Goal: Navigation & Orientation: Find specific page/section

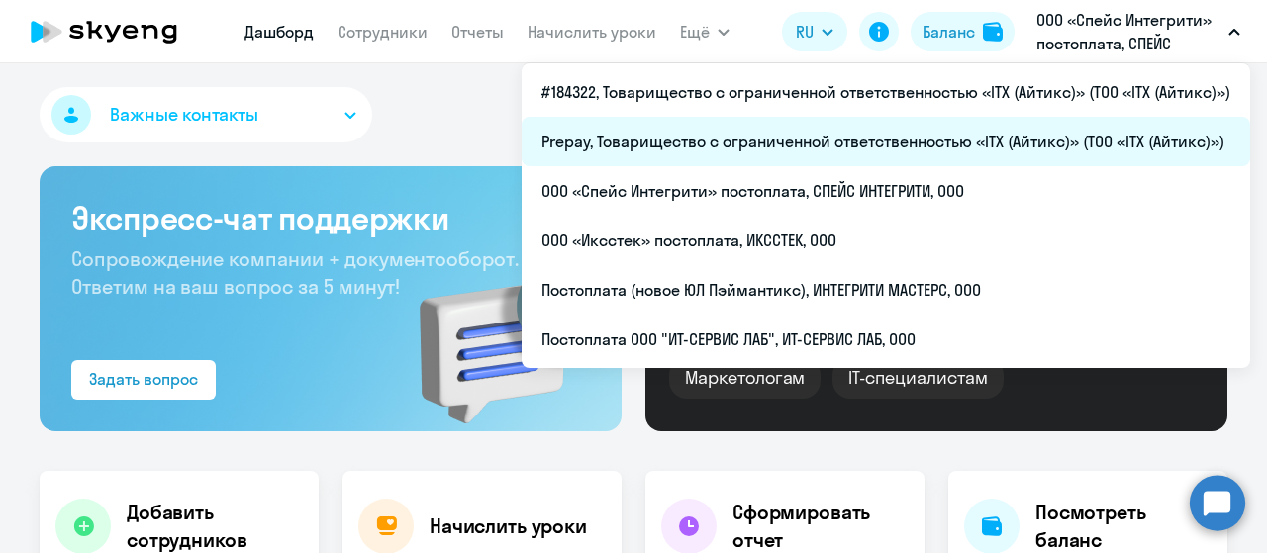
click at [993, 124] on li "Prepay, Товарищество с ограниченной ответственностью «ITX (Айтикс)» (ТОО «ITX (…" at bounding box center [886, 141] width 729 height 49
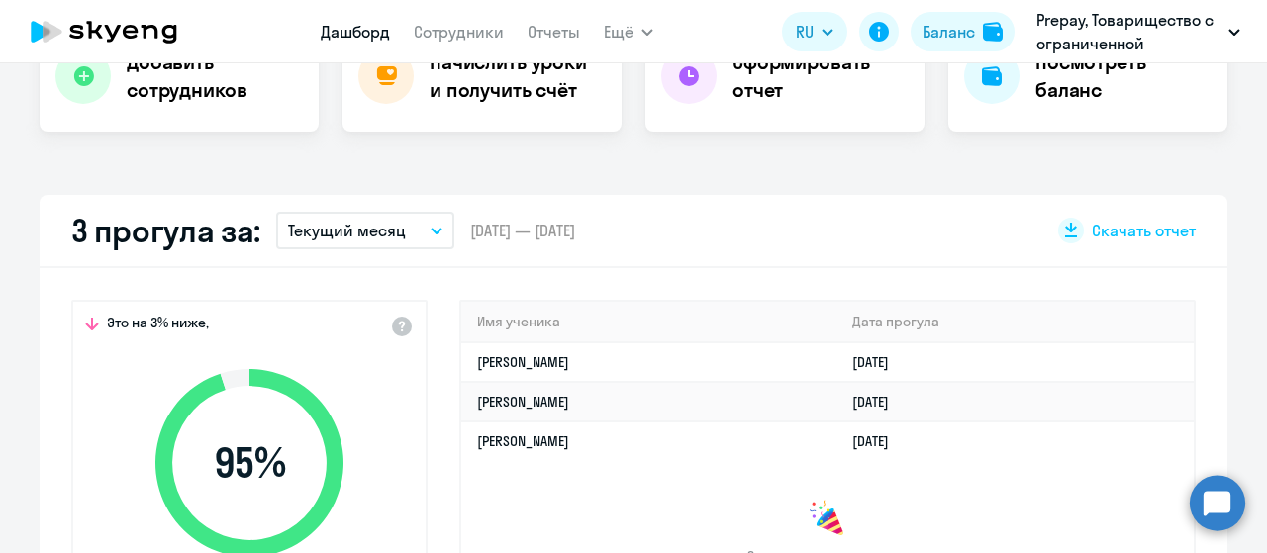
scroll to position [495, 0]
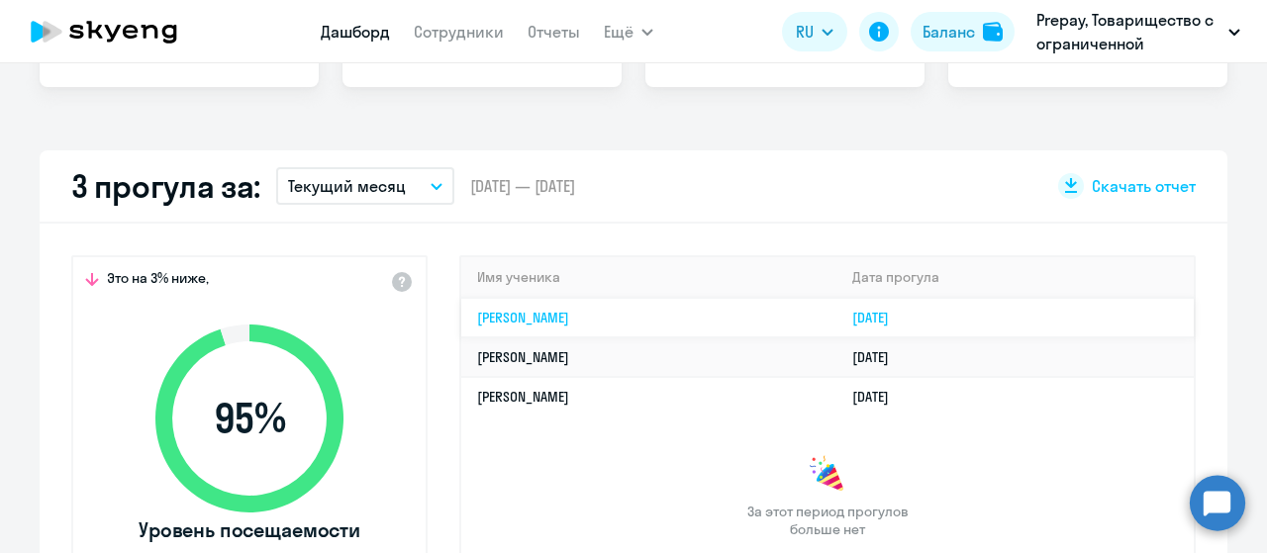
select select "30"
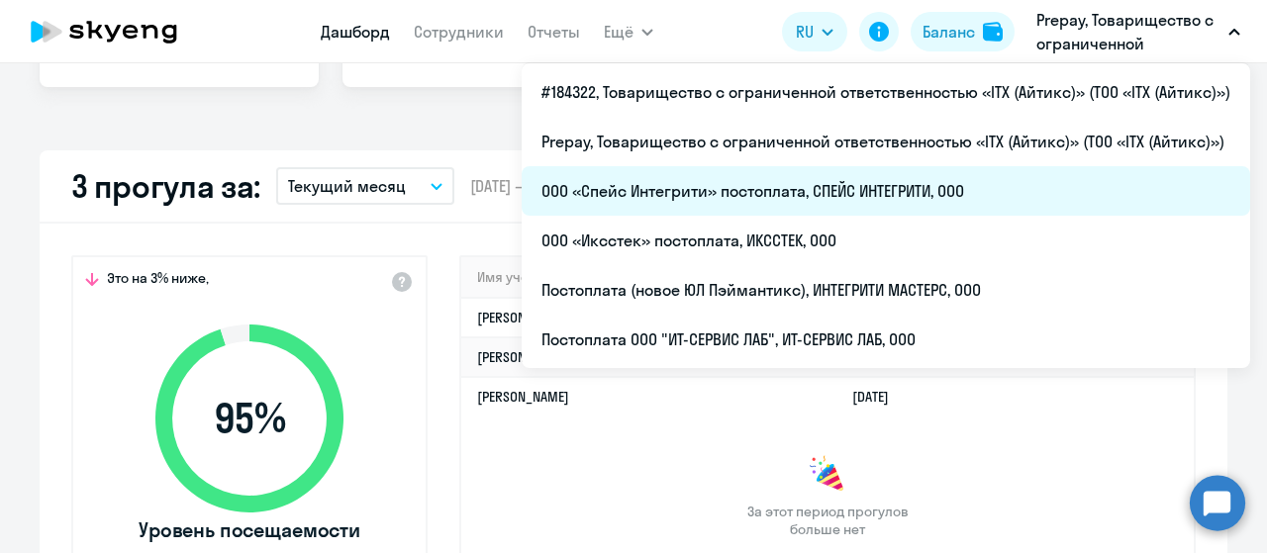
click at [804, 187] on li "ООО «Спейс Интегрити» постоплата, СПЕЙС ИНТЕГРИТИ, ООО" at bounding box center [886, 190] width 729 height 49
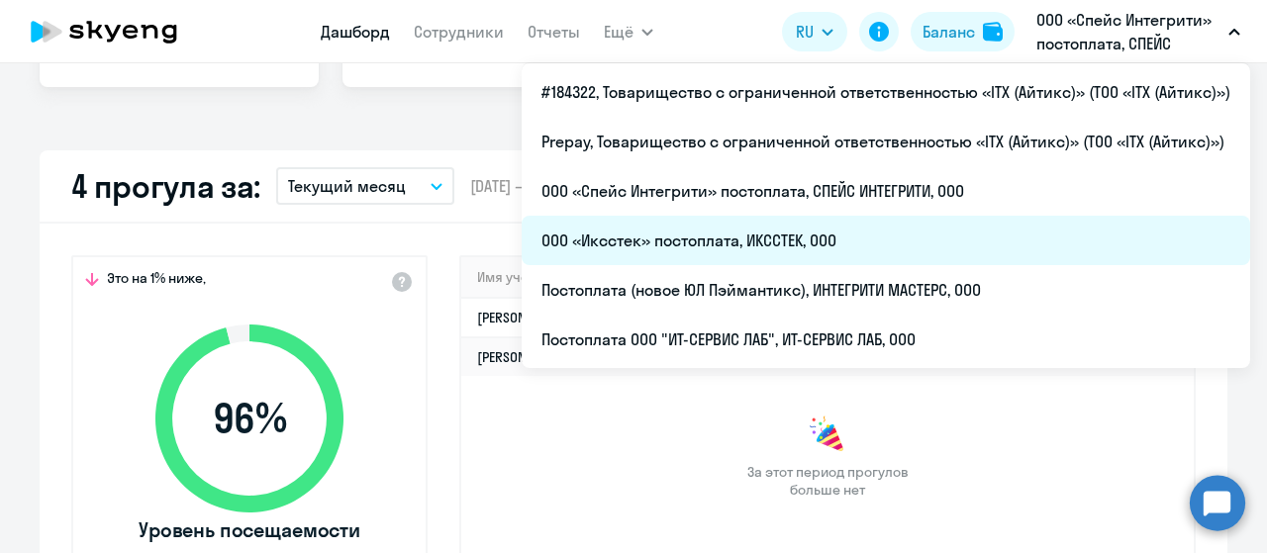
click at [854, 245] on li "ООО «Иксстек» постоплата, ИКССТЕК, ООО" at bounding box center [886, 240] width 729 height 49
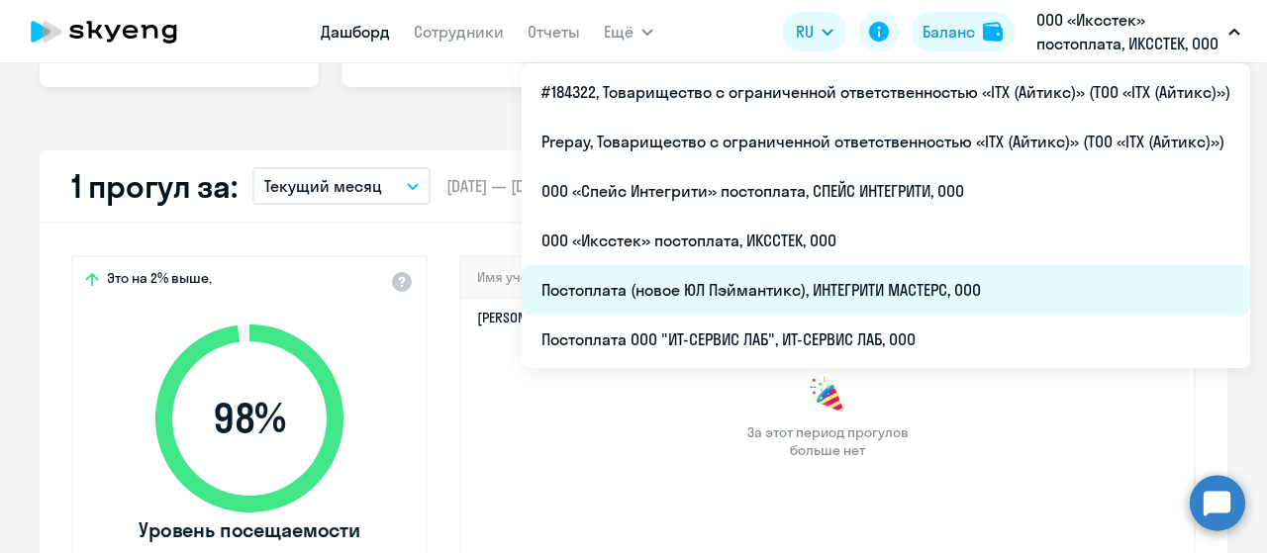
click at [933, 272] on li "Постоплата (новое ЮЛ Пэймантикс), ИНТЕГРИТИ МАСТЕРС, ООО" at bounding box center [886, 289] width 729 height 49
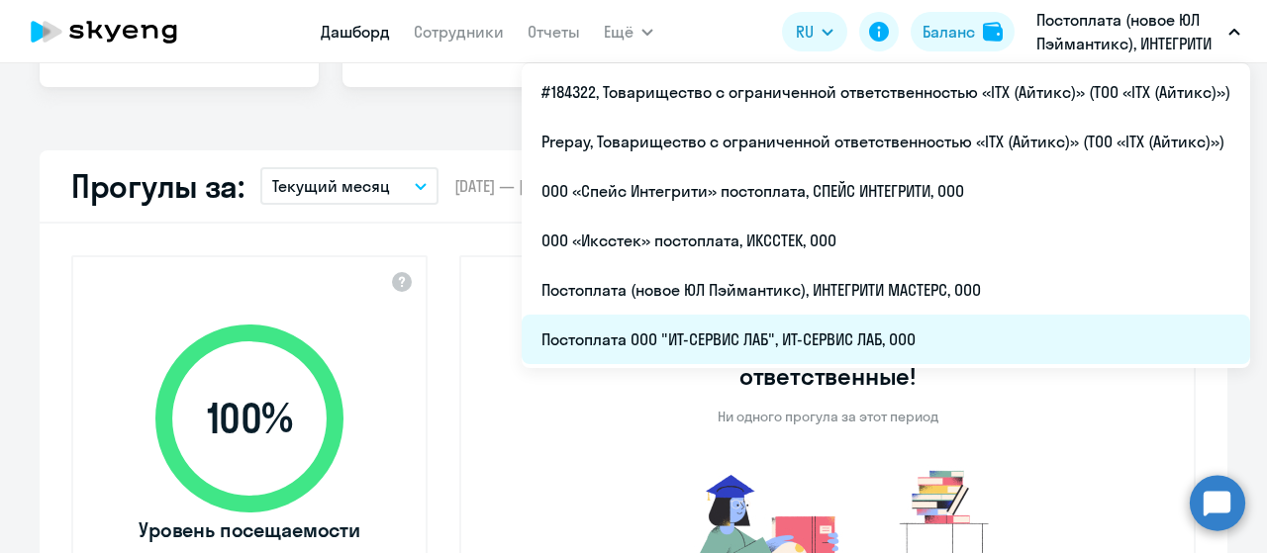
click at [879, 339] on li "Постоплата ООО "ИТ-СЕРВИС ЛАБ", ИТ-СЕРВИС ЛАБ, ООО" at bounding box center [886, 339] width 729 height 49
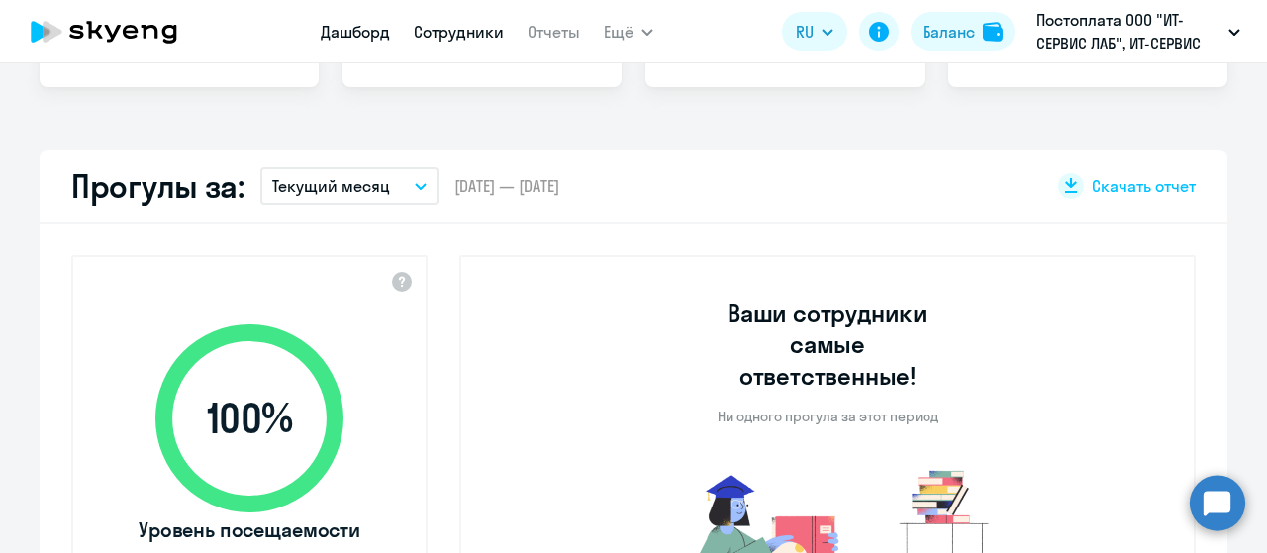
click at [475, 37] on link "Сотрудники" at bounding box center [459, 32] width 90 height 20
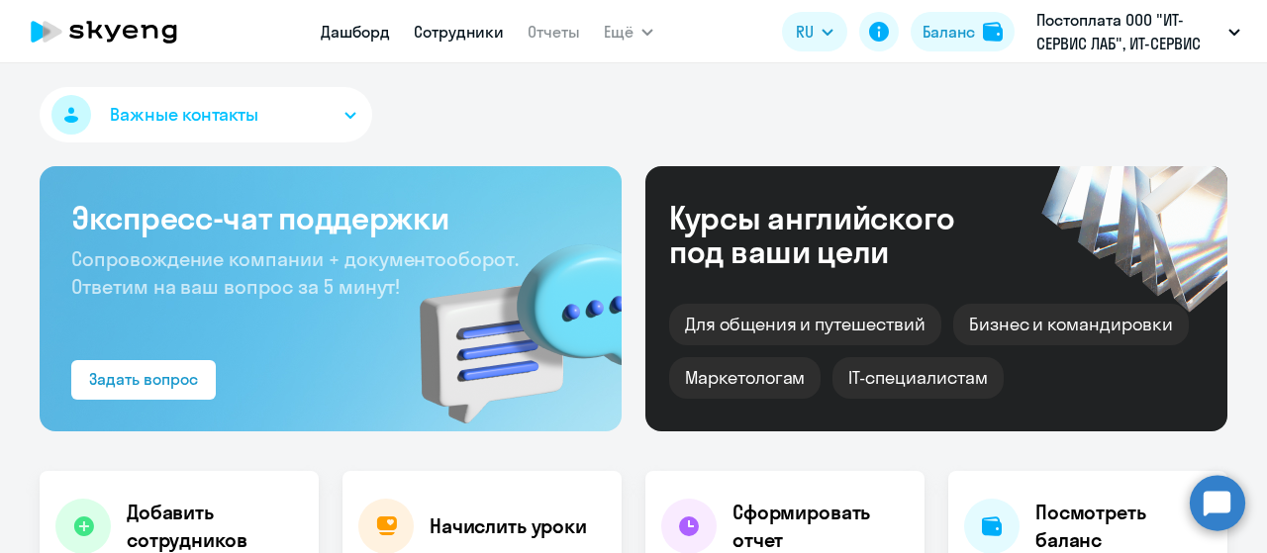
select select "30"
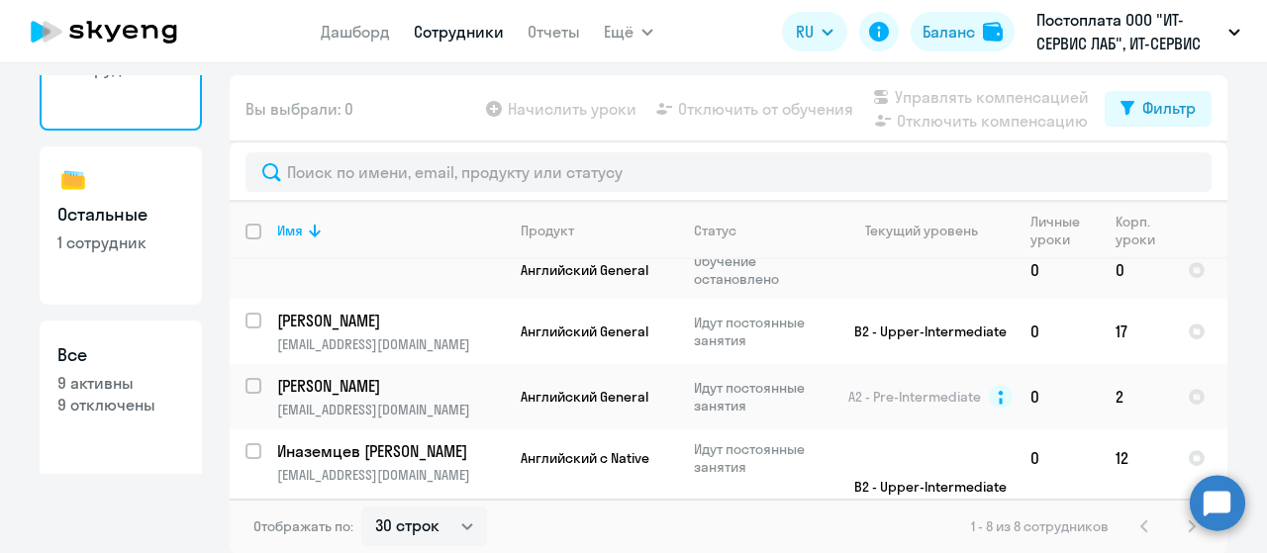
scroll to position [107, 0]
click at [107, 222] on h3 "Остальные" at bounding box center [120, 211] width 127 height 26
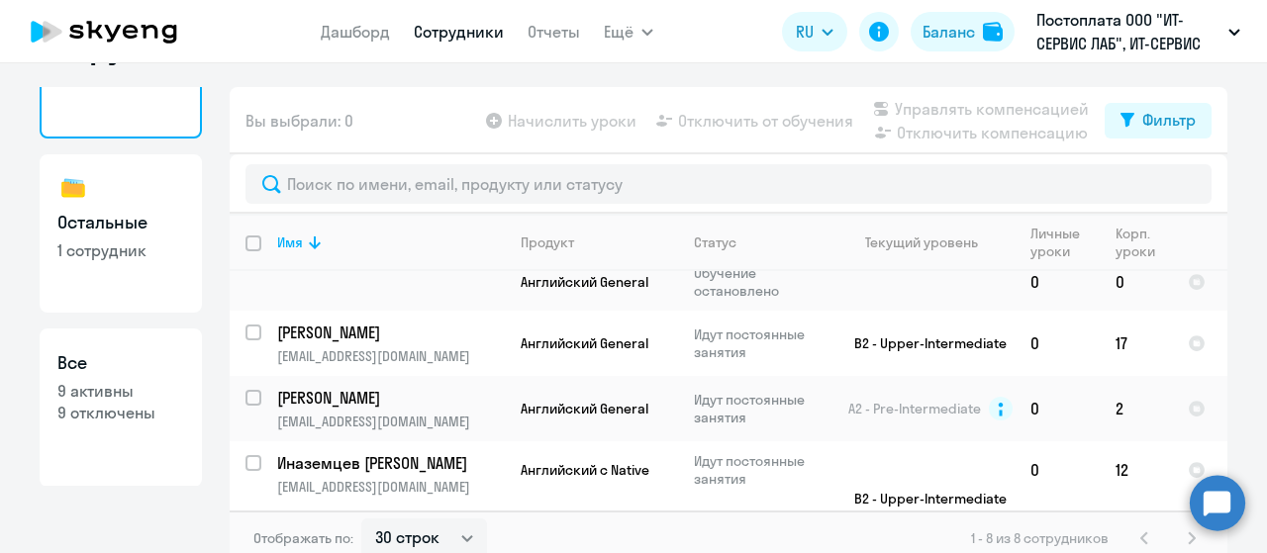
select select "30"
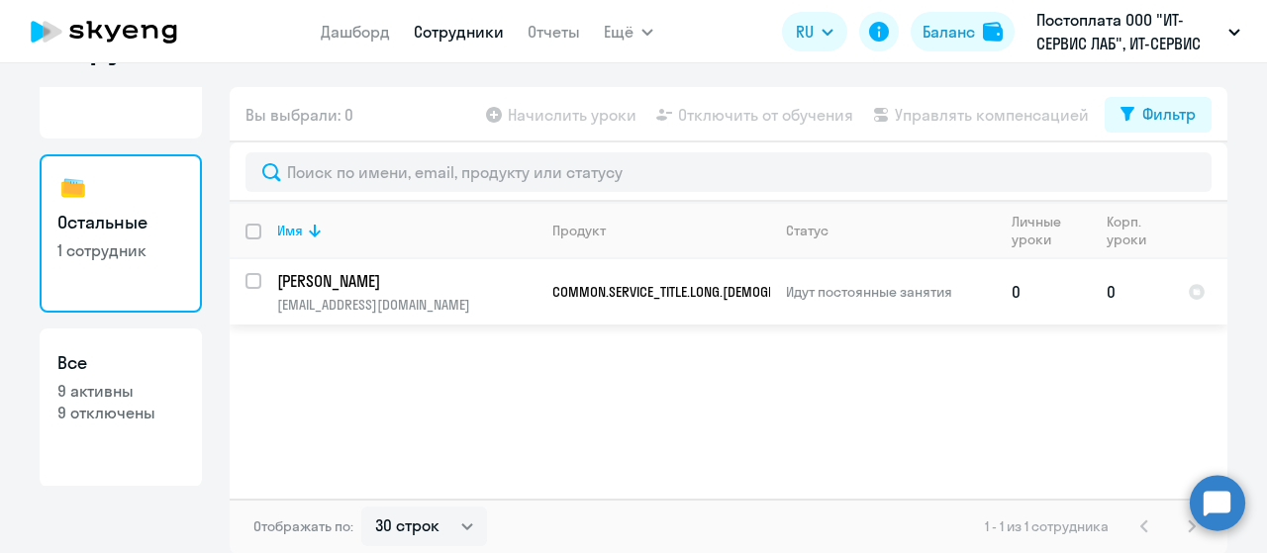
click at [383, 296] on p "[EMAIL_ADDRESS][DOMAIN_NAME]" at bounding box center [406, 305] width 258 height 18
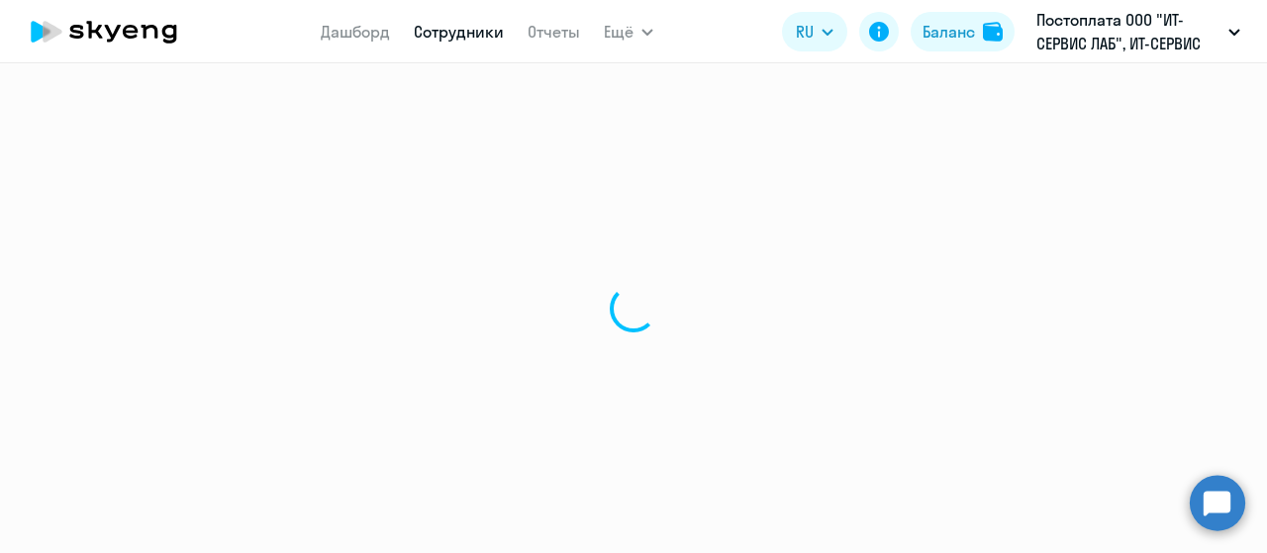
select select "others"
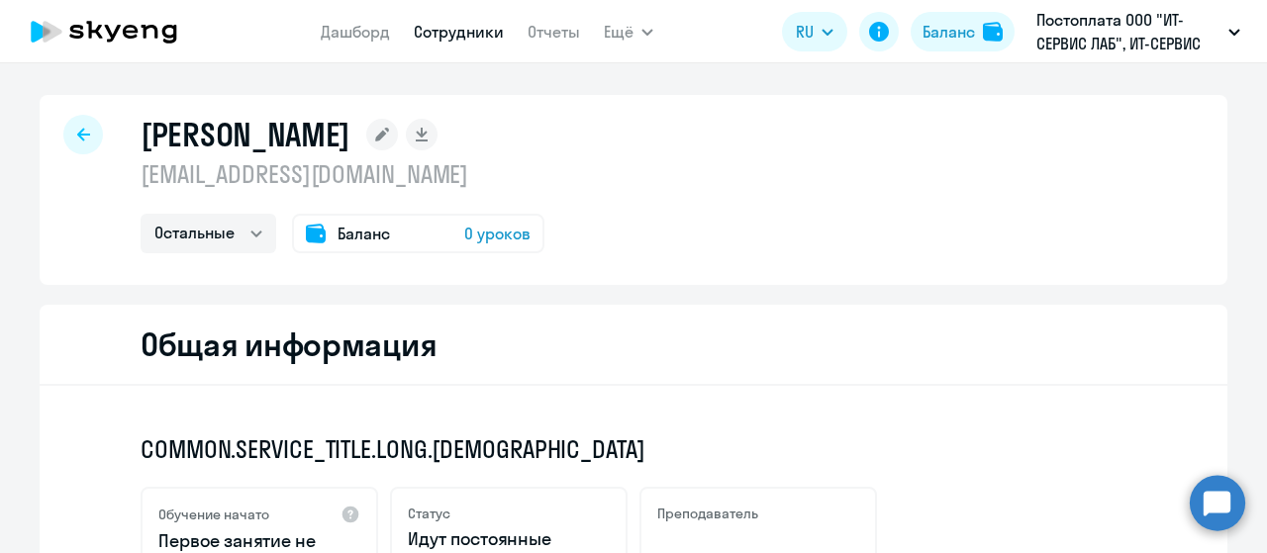
click at [83, 143] on div at bounding box center [83, 135] width 40 height 40
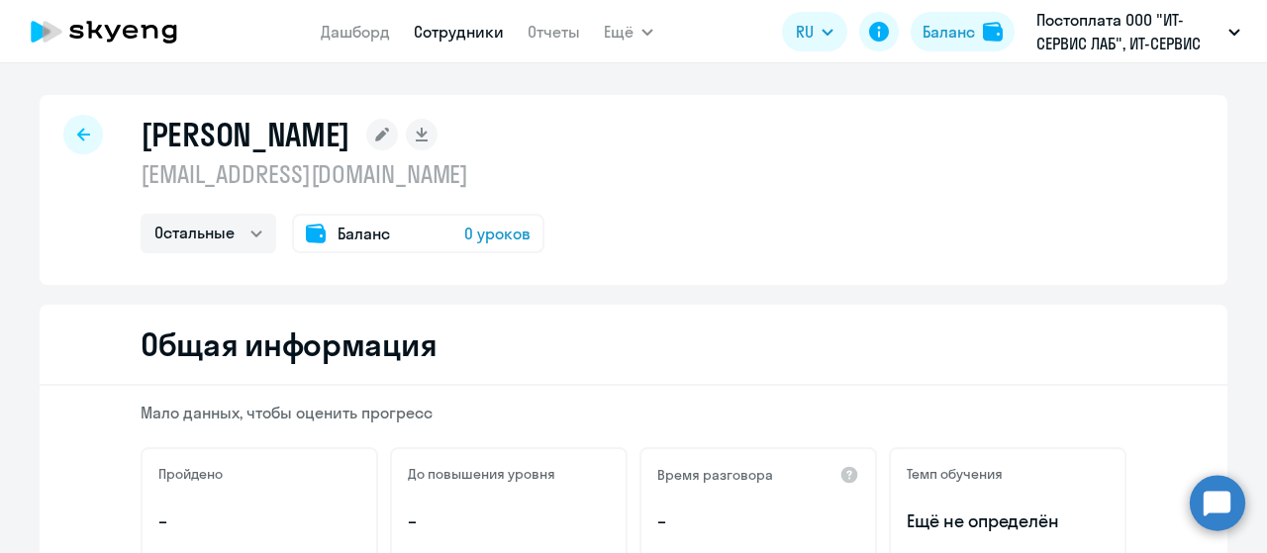
click at [77, 138] on icon at bounding box center [83, 135] width 13 height 14
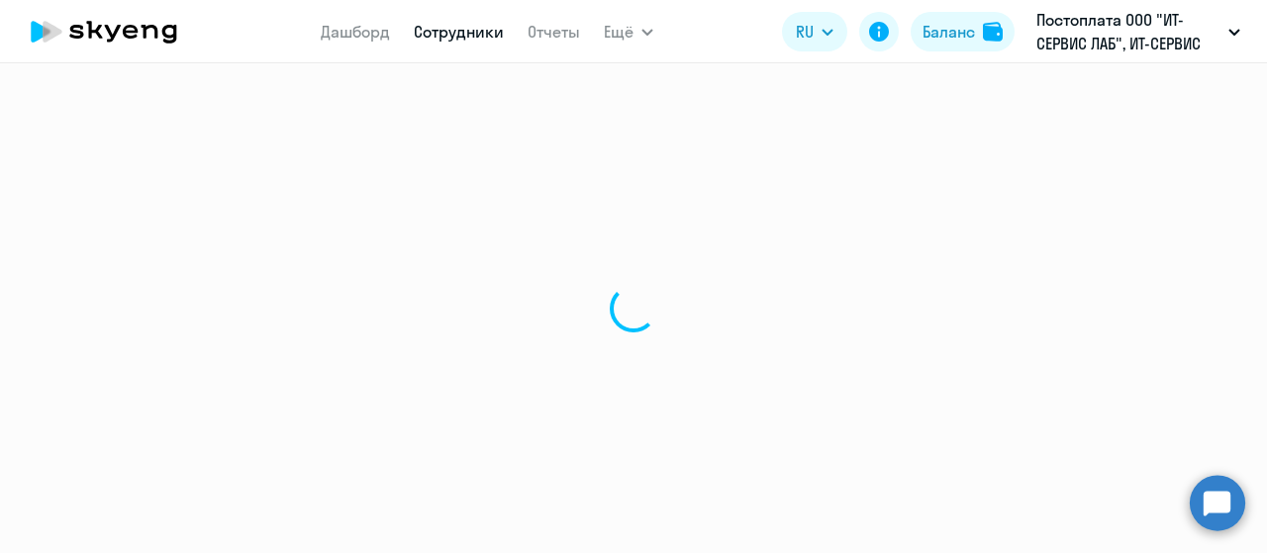
select select "30"
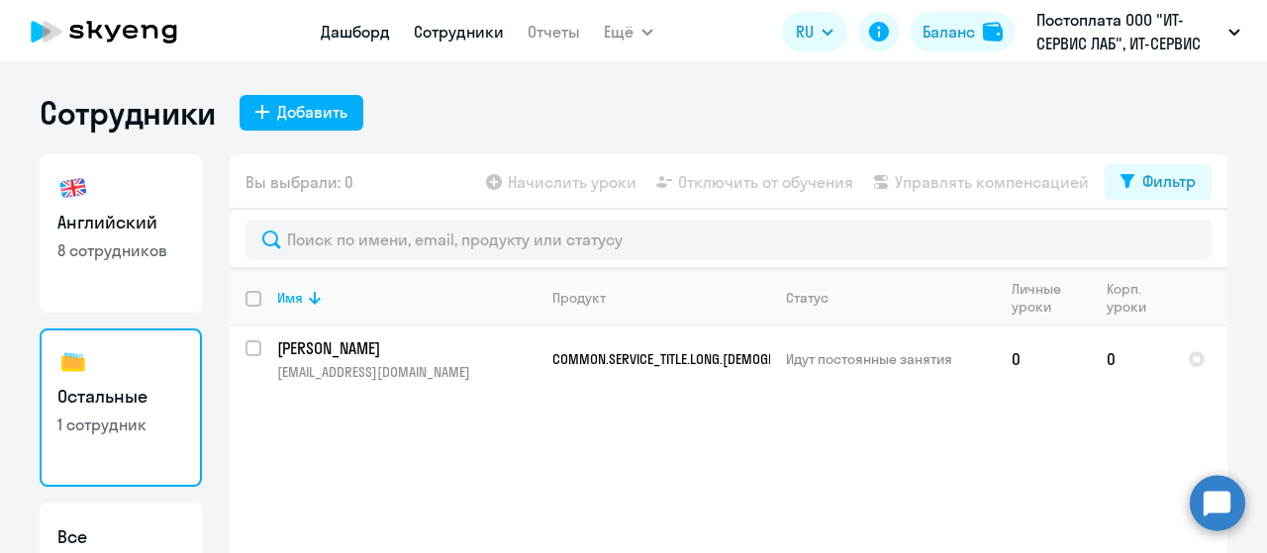
click at [365, 31] on link "Дашборд" at bounding box center [355, 32] width 69 height 20
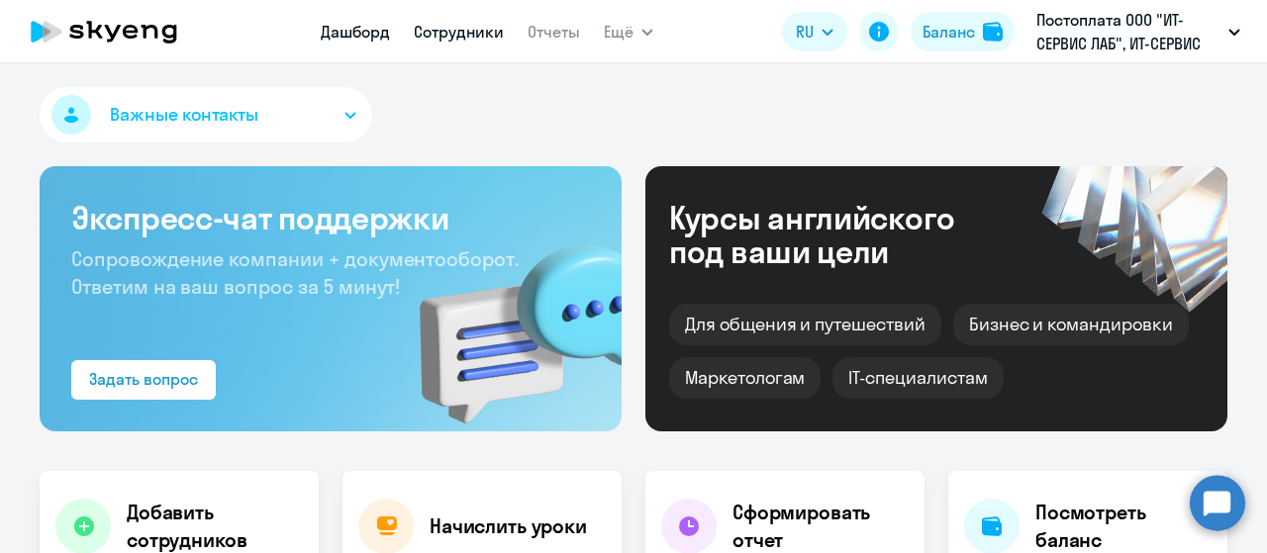
click at [463, 36] on link "Сотрудники" at bounding box center [459, 32] width 90 height 20
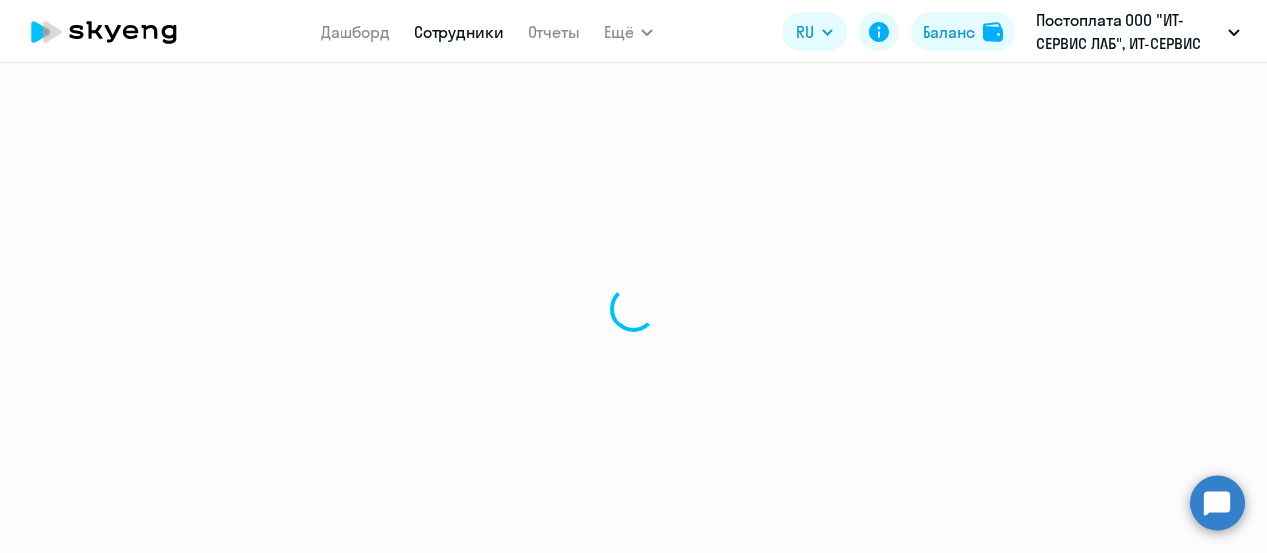
select select "30"
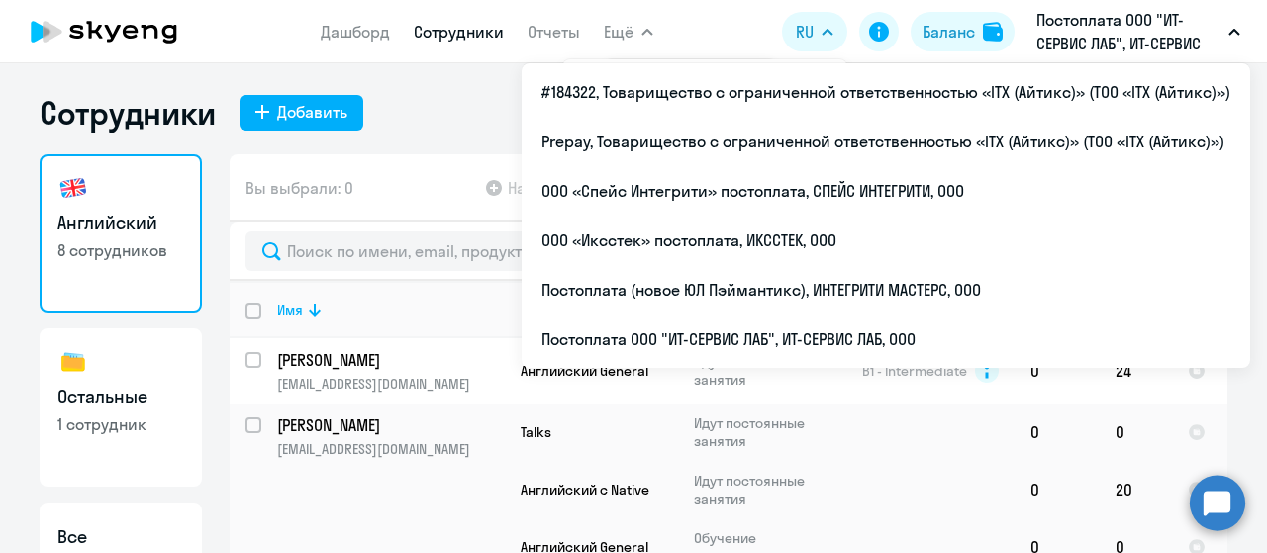
click at [123, 31] on icon at bounding box center [130, 32] width 15 height 14
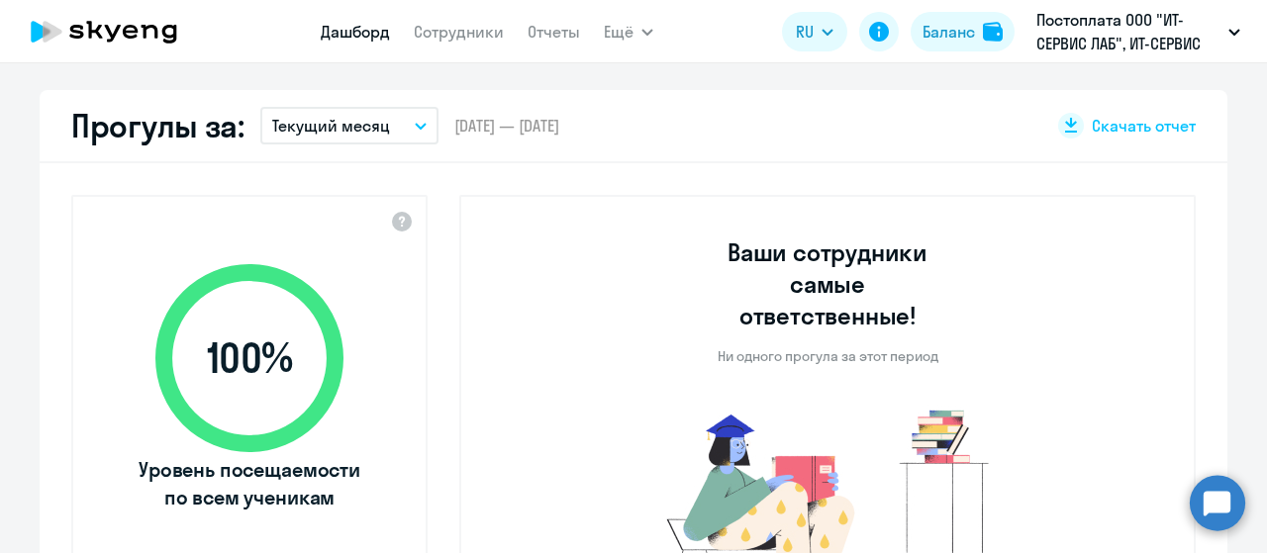
scroll to position [891, 0]
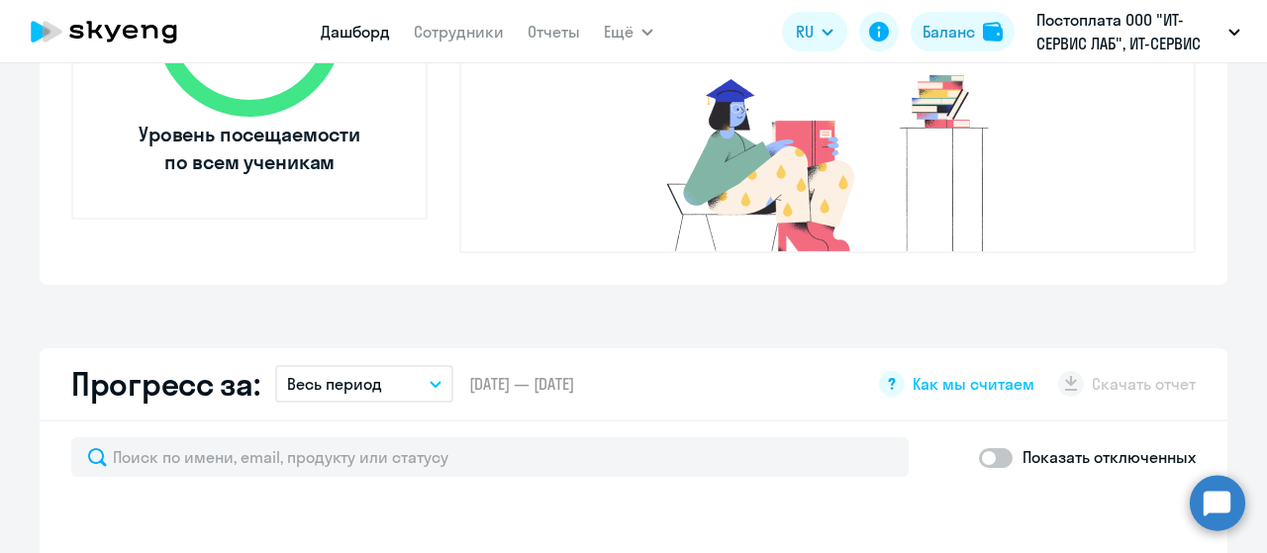
select select "30"
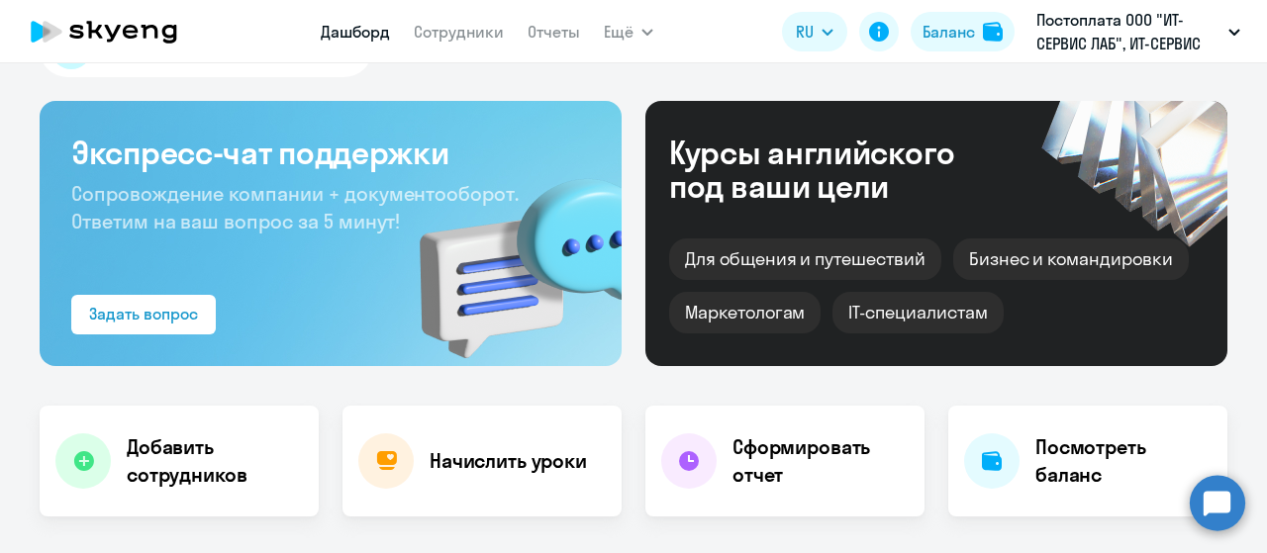
scroll to position [0, 0]
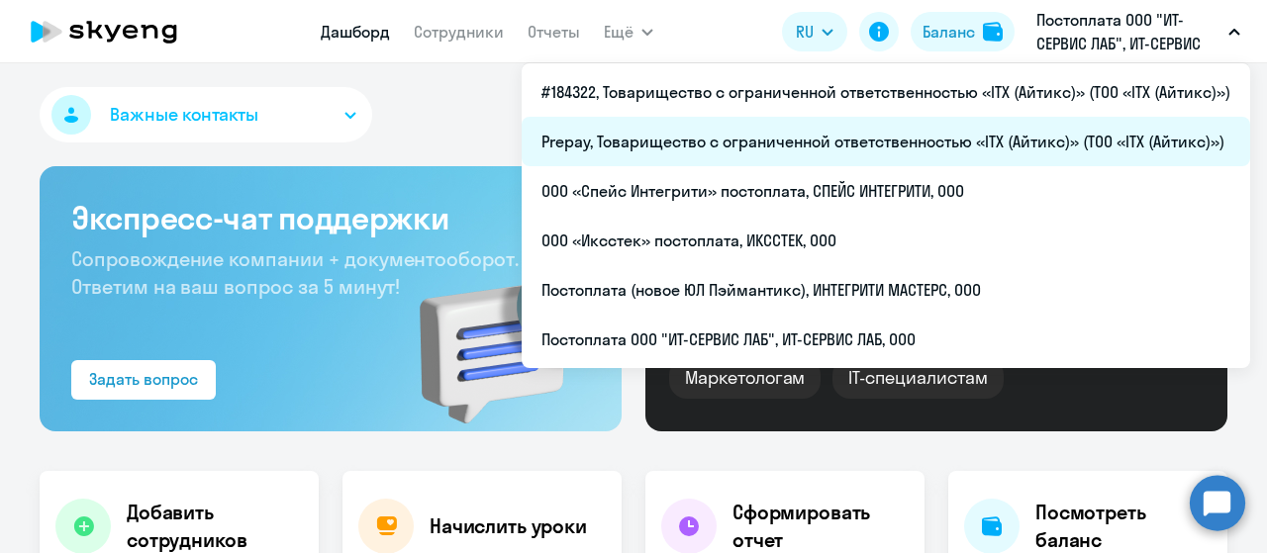
click at [1002, 144] on li "Prepay, Товарищество с ограниченной ответственностью «ITX (Айтикс)» (ТОО «ITX (…" at bounding box center [886, 141] width 729 height 49
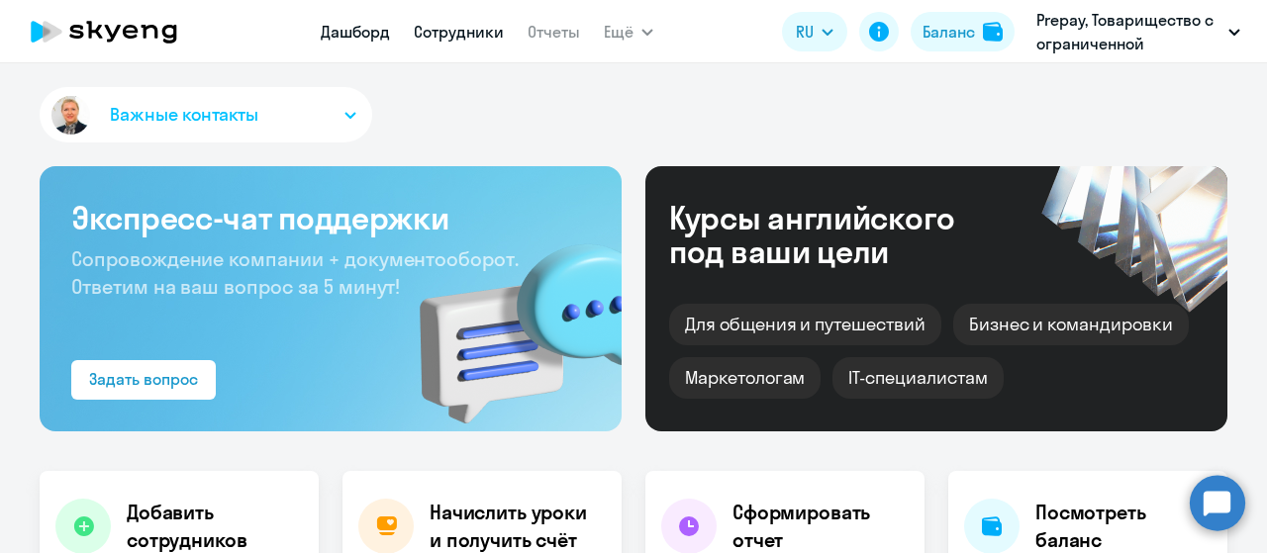
click at [462, 37] on link "Сотрудники" at bounding box center [459, 32] width 90 height 20
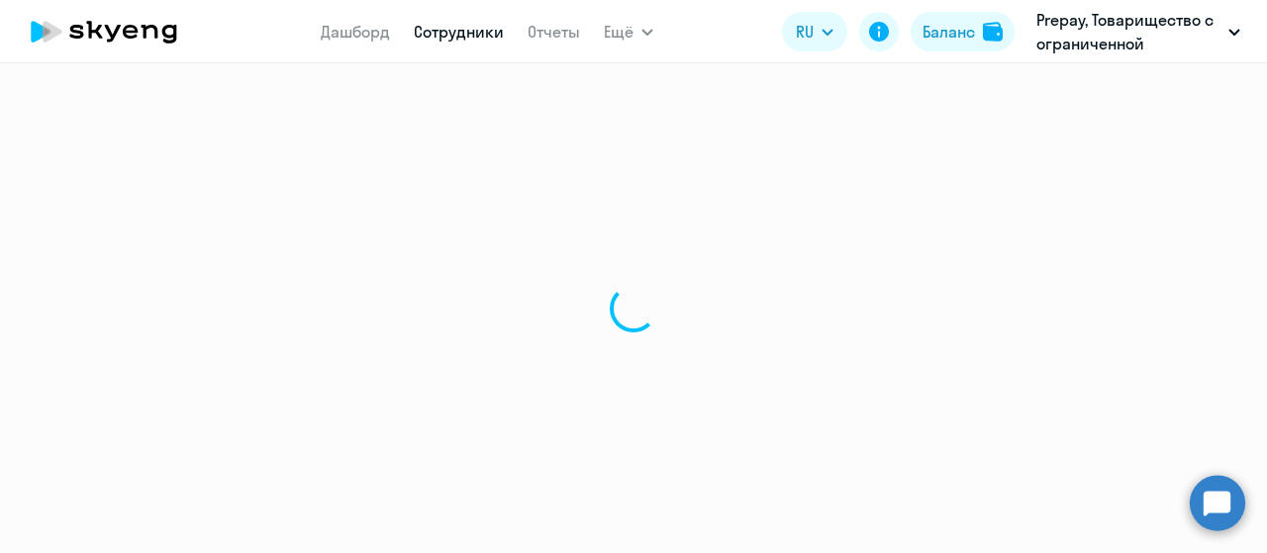
select select "30"
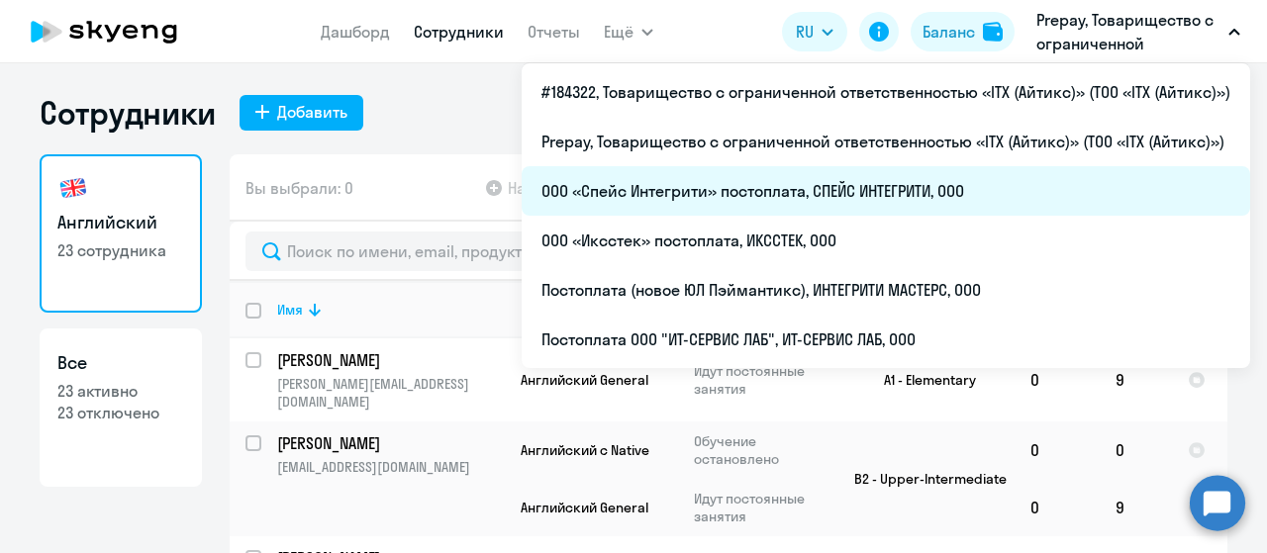
click at [902, 191] on li "ООО «Спейс Интегрити» постоплата, СПЕЙС ИНТЕГРИТИ, ООО" at bounding box center [886, 190] width 729 height 49
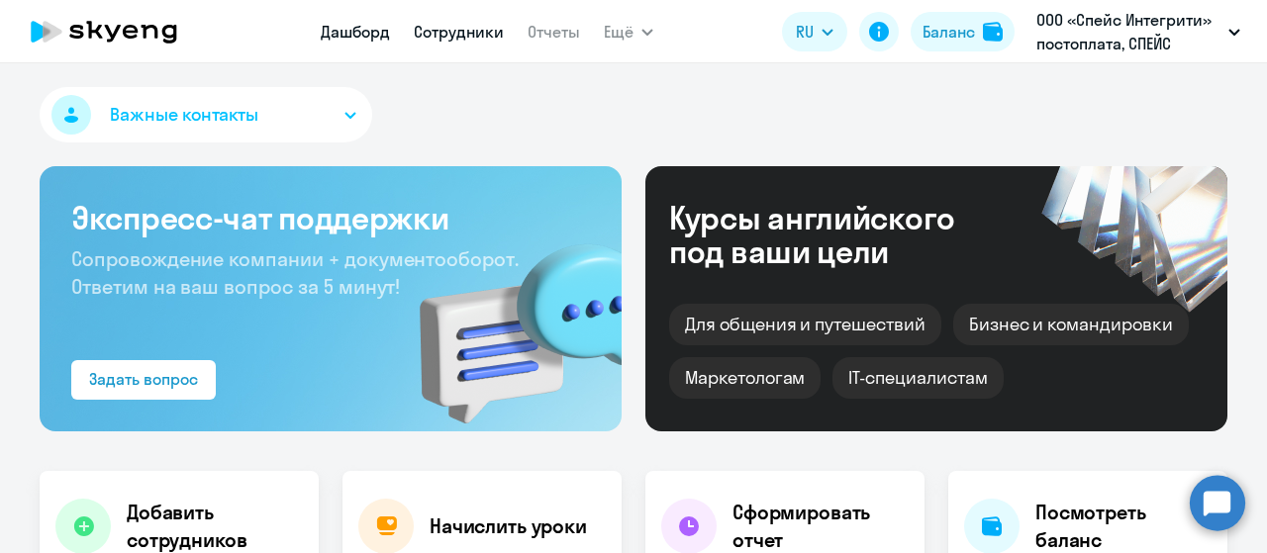
click at [455, 28] on link "Сотрудники" at bounding box center [459, 32] width 90 height 20
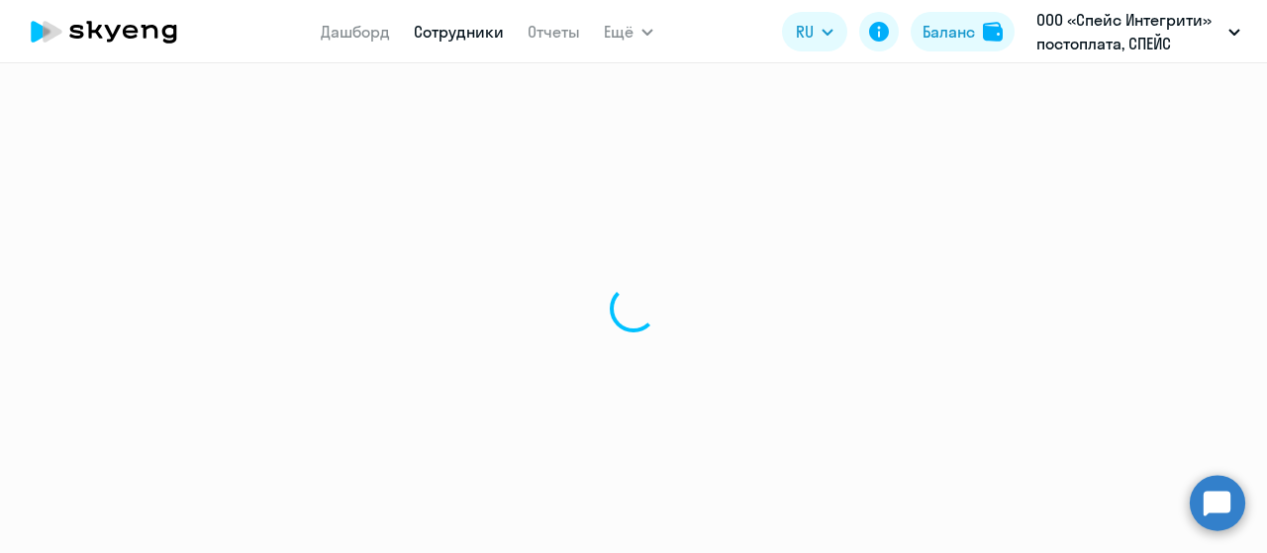
select select "30"
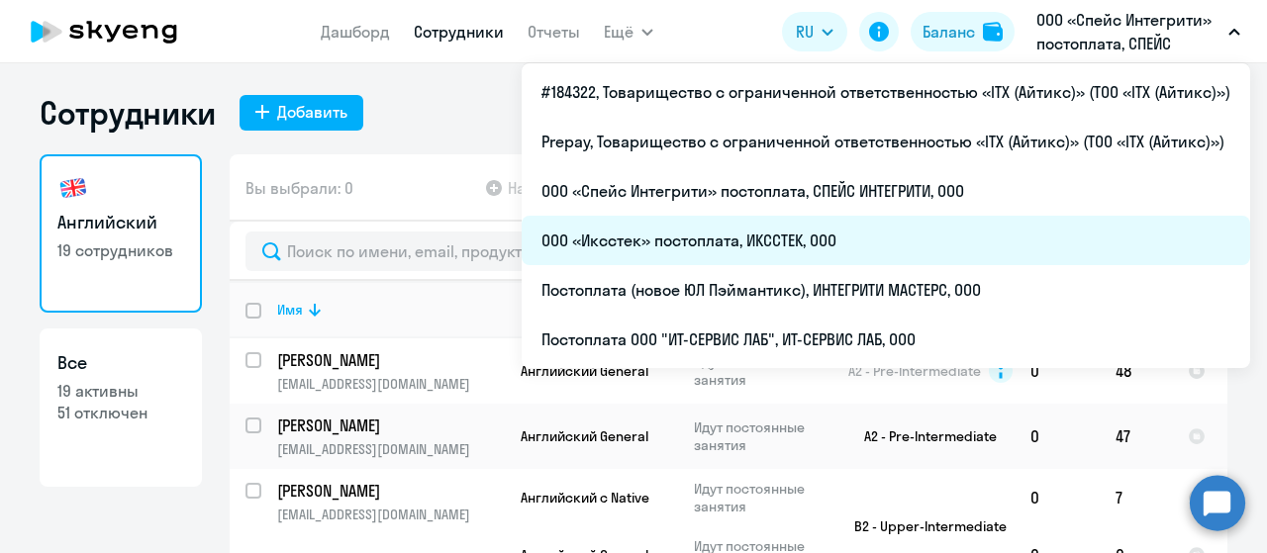
click at [705, 228] on li "ООО «Иксстек» постоплата, ИКССТЕК, ООО" at bounding box center [886, 240] width 729 height 49
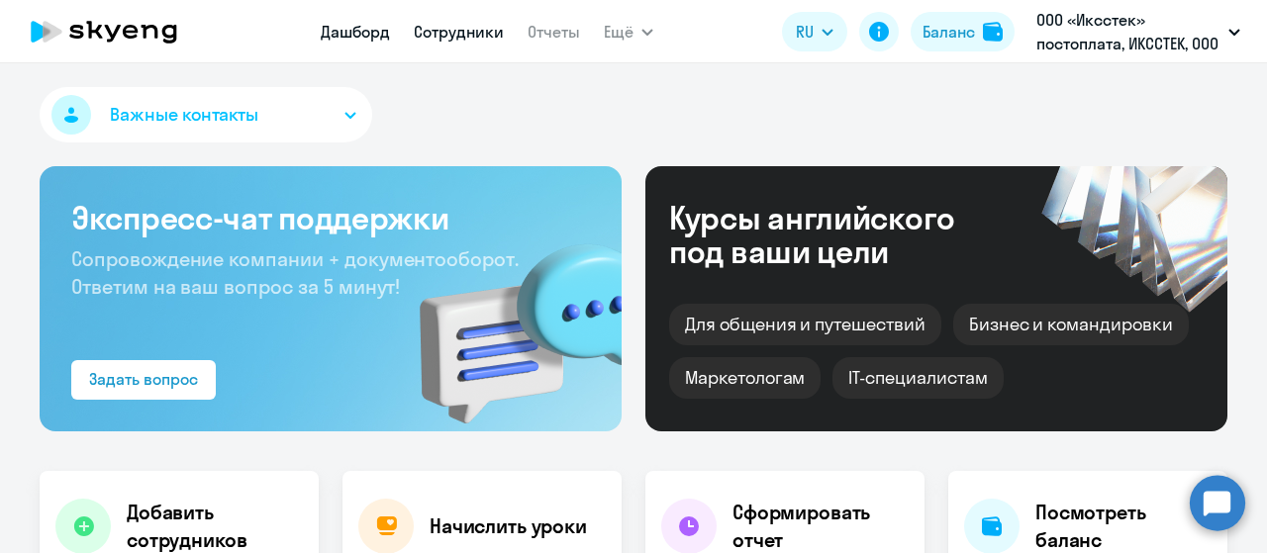
click at [457, 35] on link "Сотрудники" at bounding box center [459, 32] width 90 height 20
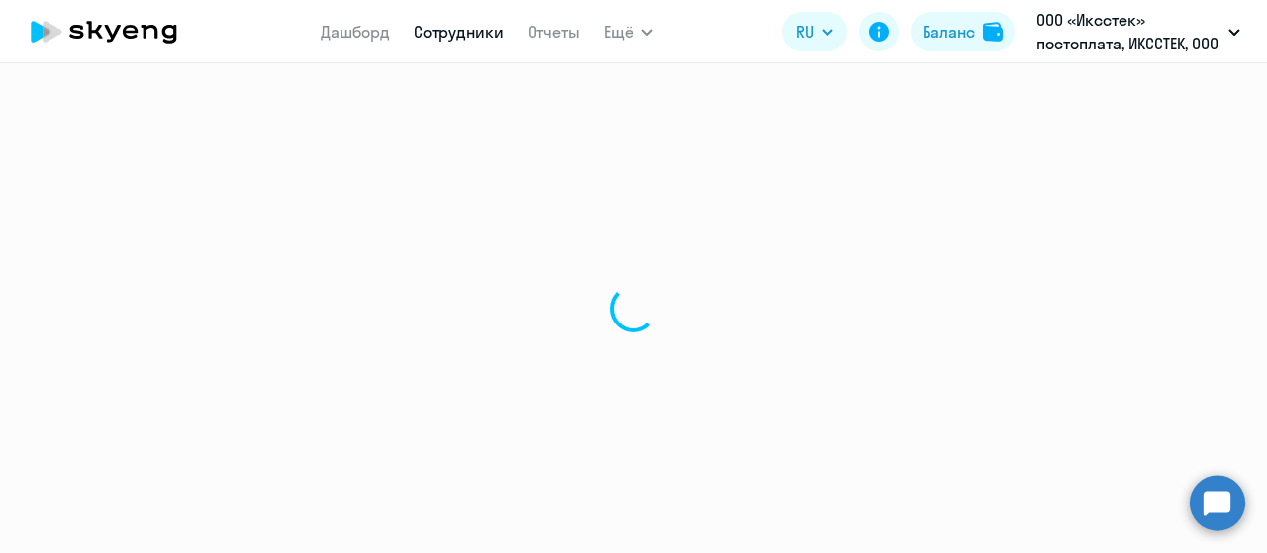
select select "30"
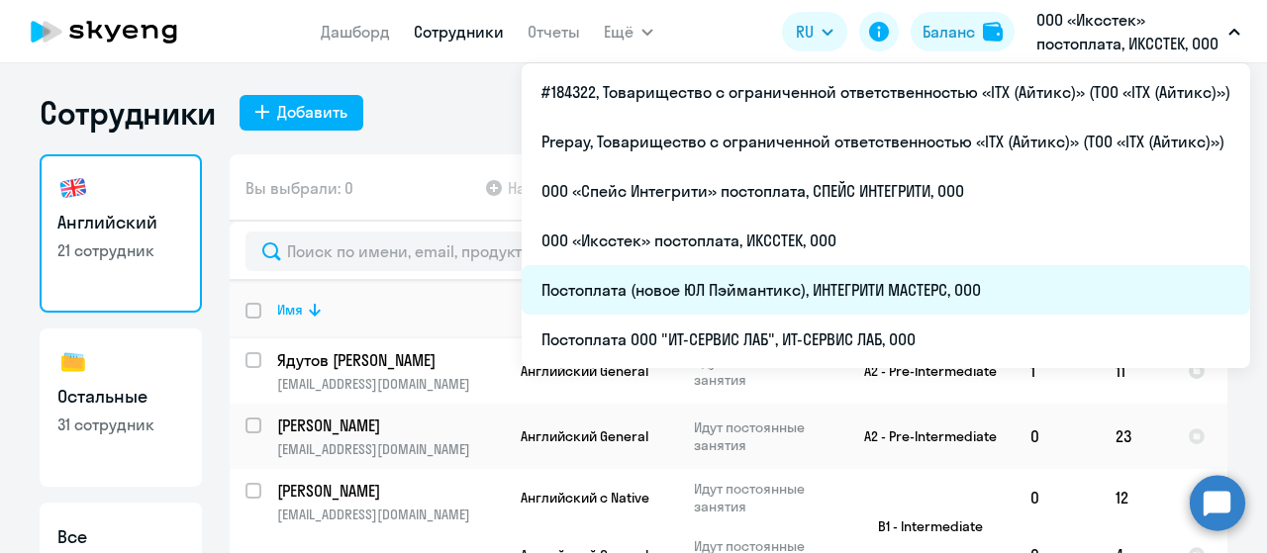
click at [904, 295] on li "Постоплата (новое ЮЛ Пэймантикс), ИНТЕГРИТИ МАСТЕРС, ООО" at bounding box center [886, 289] width 729 height 49
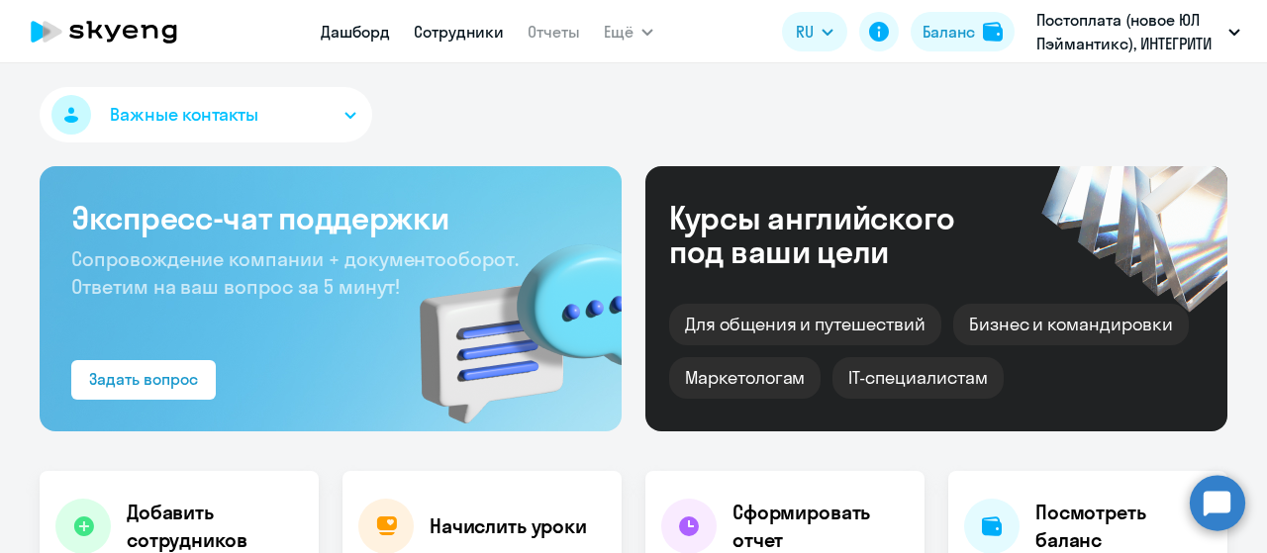
click at [459, 32] on link "Сотрудники" at bounding box center [459, 32] width 90 height 20
select select "30"
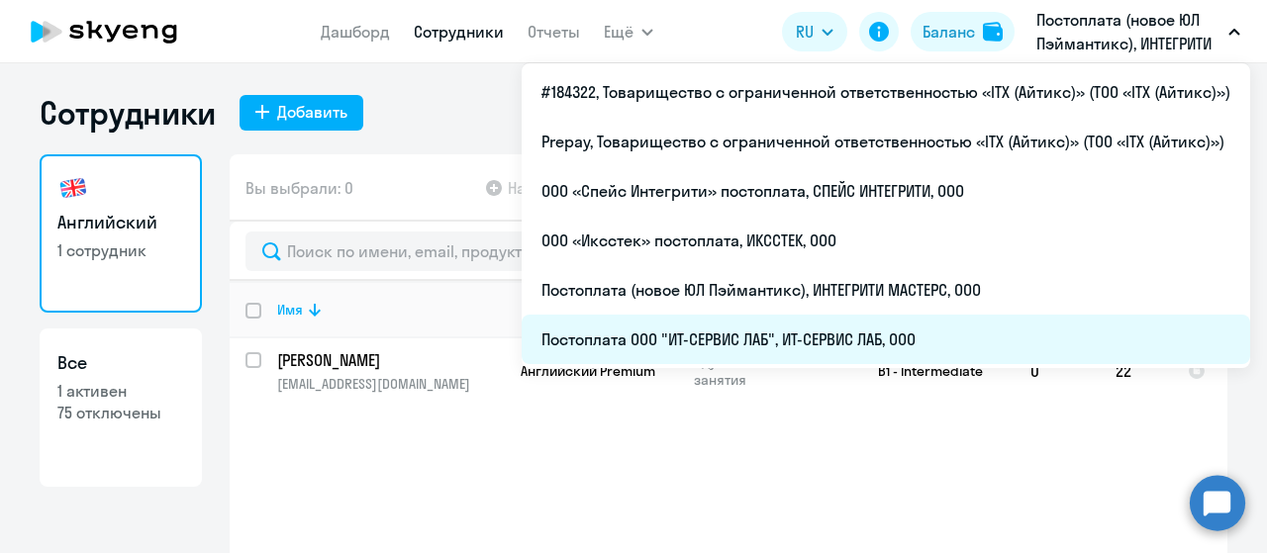
click at [869, 345] on li "Постоплата ООО "ИТ-СЕРВИС ЛАБ", ИТ-СЕРВИС ЛАБ, ООО" at bounding box center [886, 339] width 729 height 49
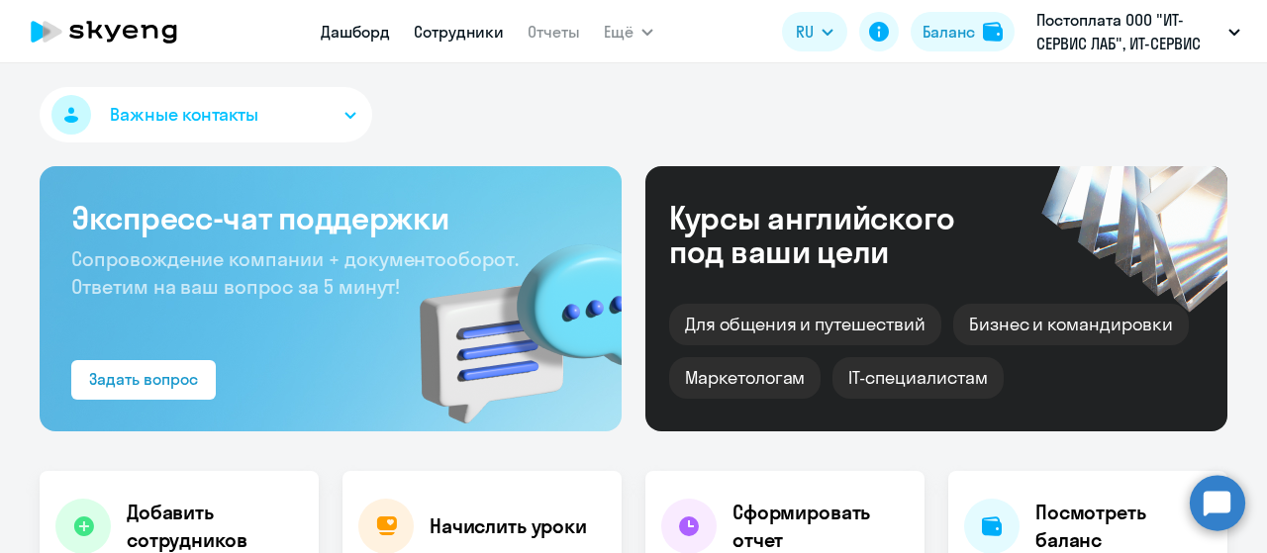
click at [459, 33] on link "Сотрудники" at bounding box center [459, 32] width 90 height 20
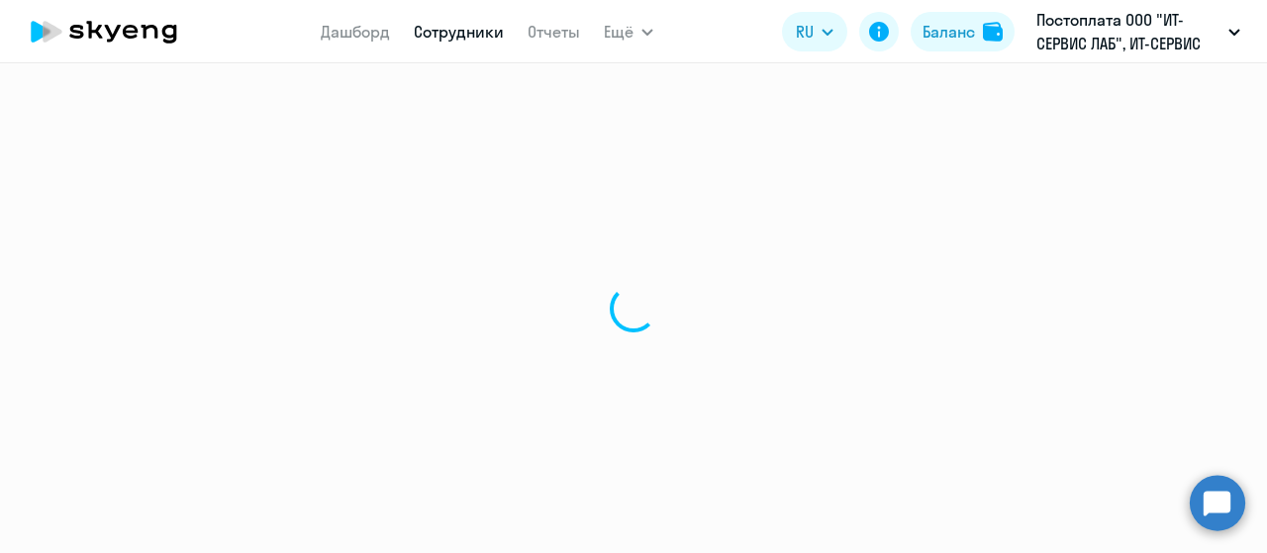
select select "30"
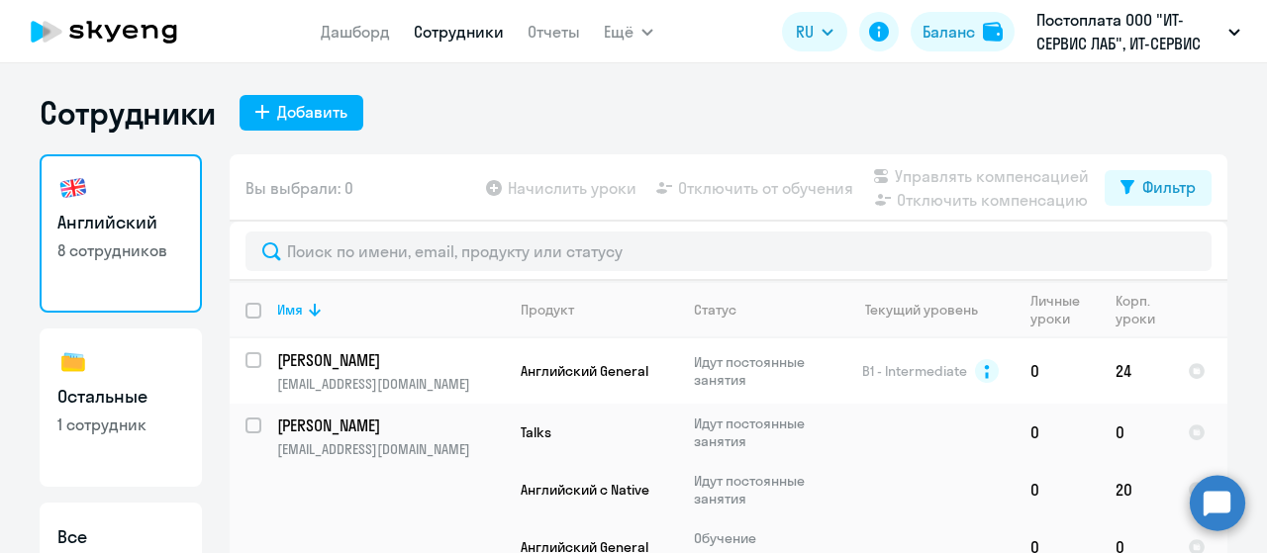
click at [143, 29] on icon at bounding box center [104, 31] width 174 height 49
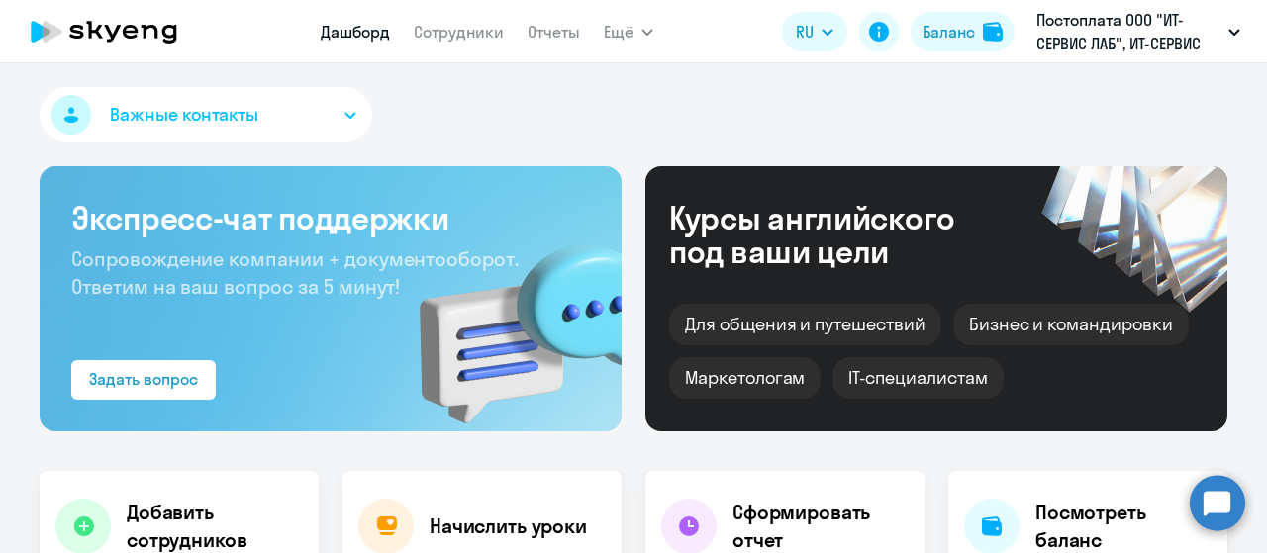
select select "30"
